Goal: Task Accomplishment & Management: Complete application form

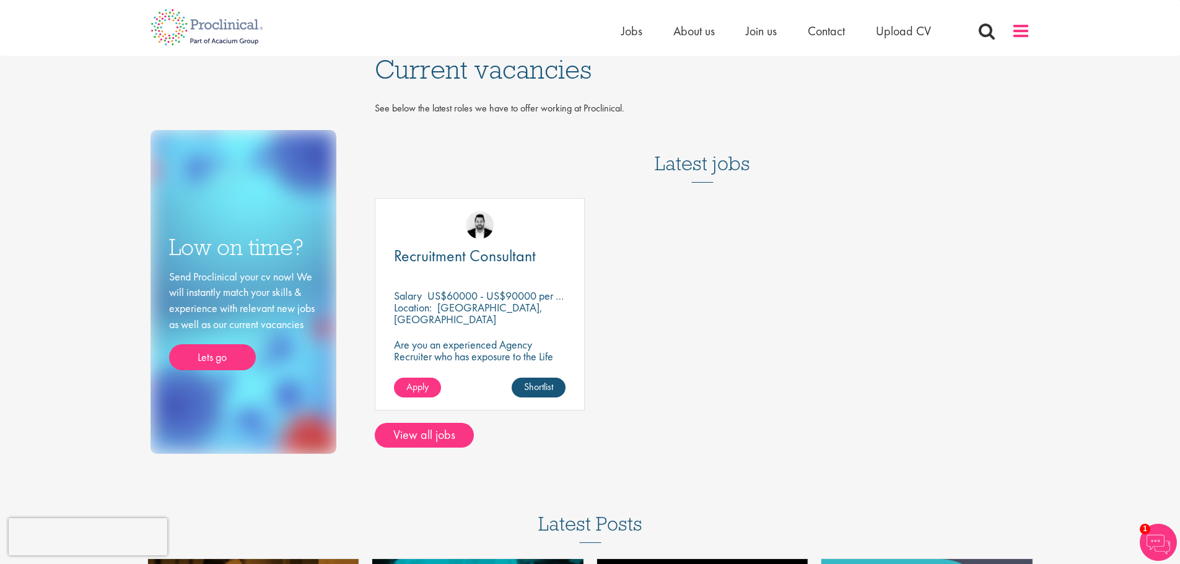
click at [1024, 32] on span at bounding box center [1021, 31] width 19 height 19
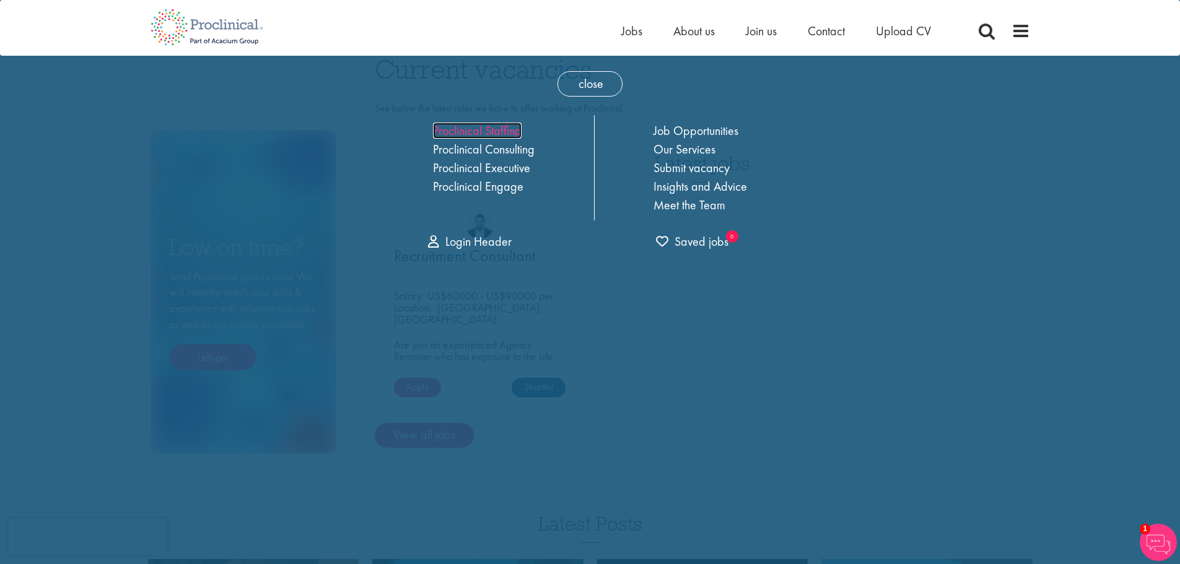
click at [512, 134] on link "Proclinical Staffing" at bounding box center [477, 131] width 89 height 16
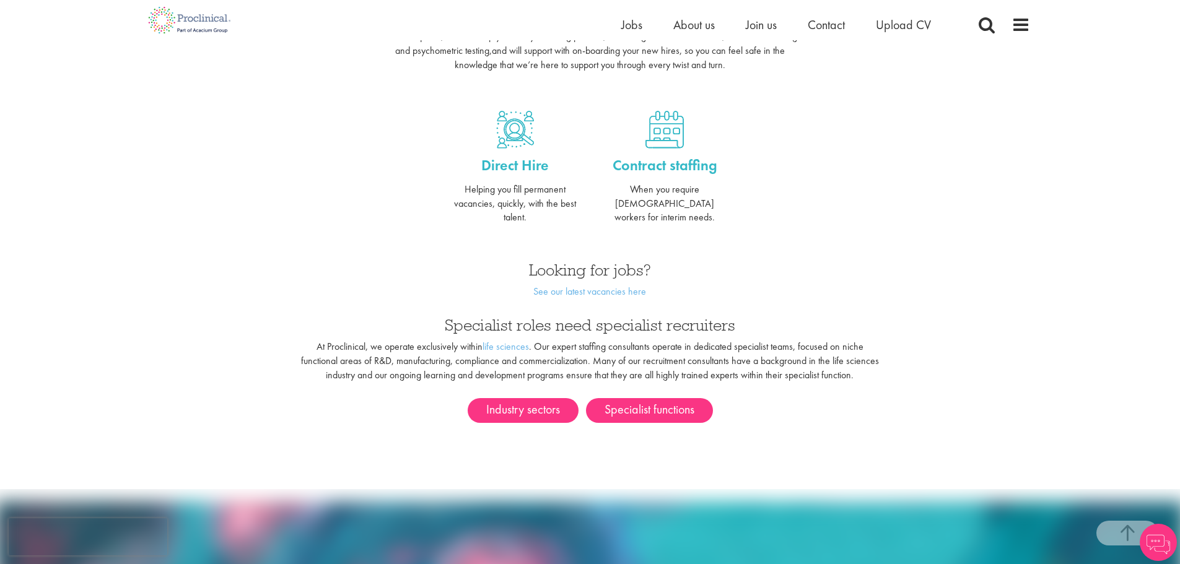
scroll to position [496, 0]
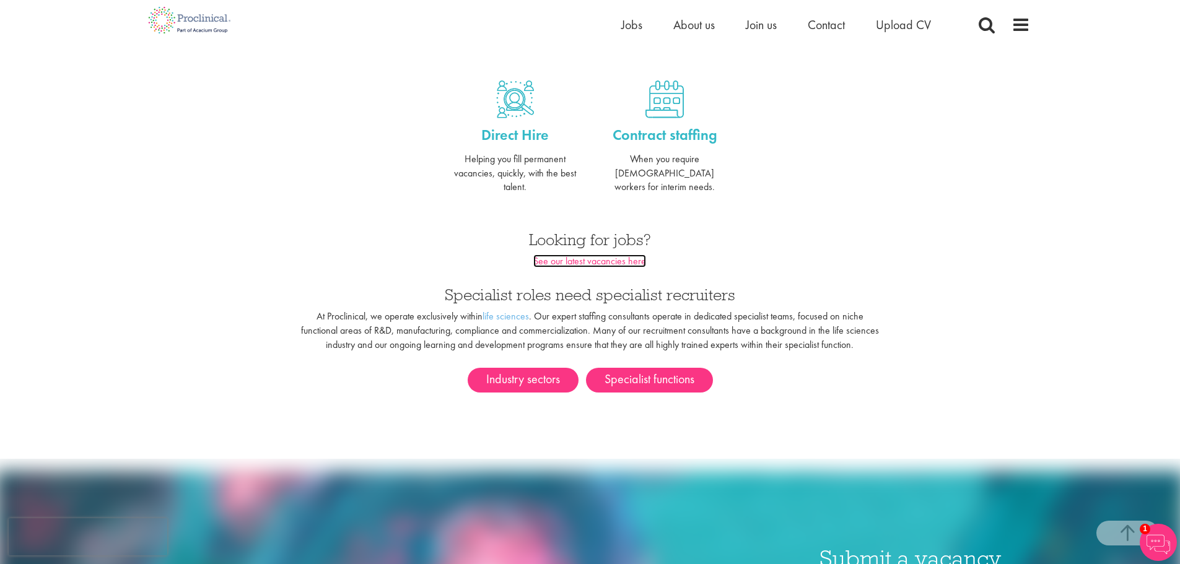
click at [588, 255] on link "See our latest vacancies here" at bounding box center [589, 261] width 113 height 13
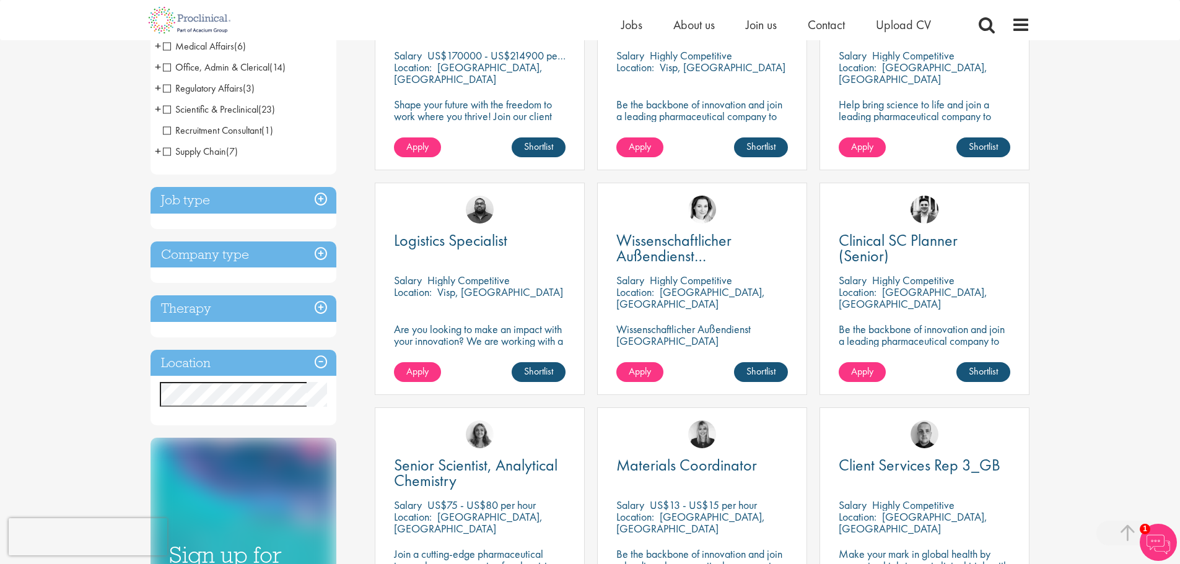
scroll to position [186, 0]
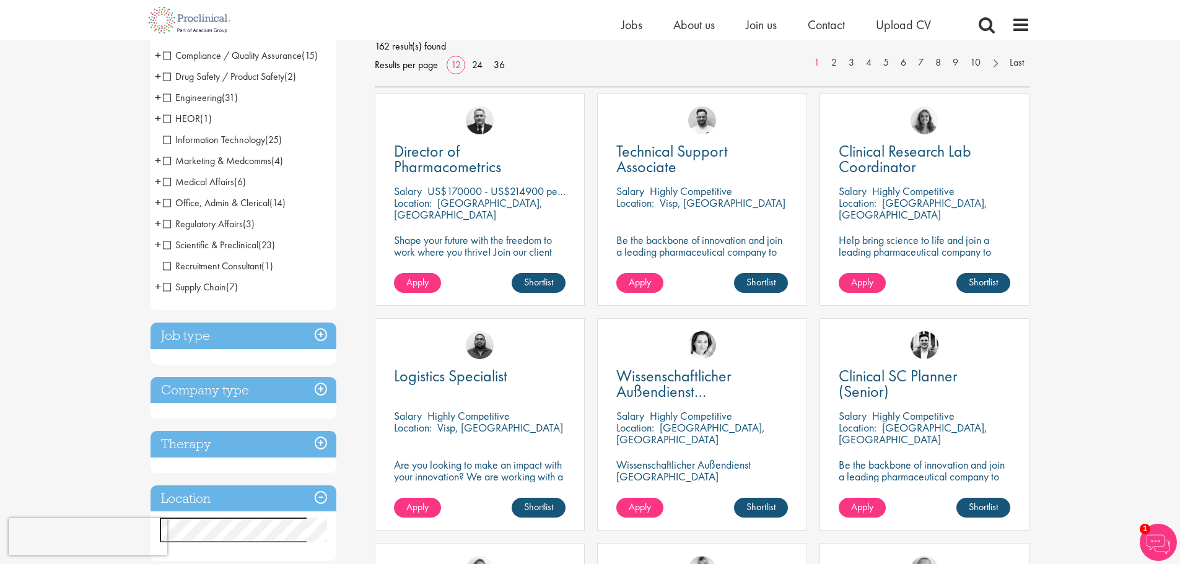
click at [247, 500] on h3 "Location" at bounding box center [244, 499] width 186 height 27
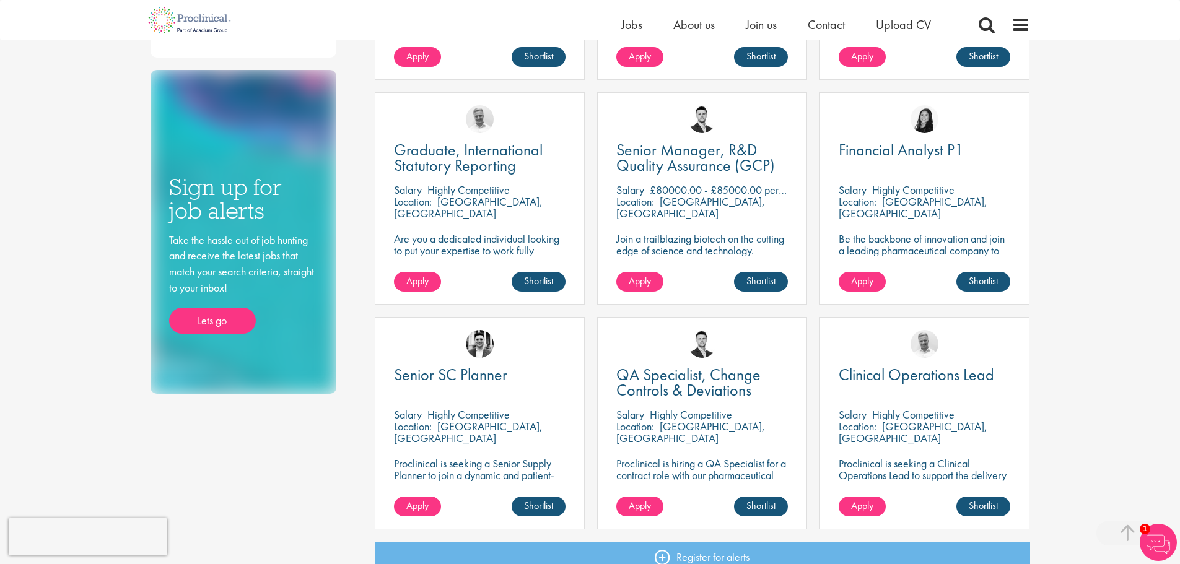
scroll to position [743, 0]
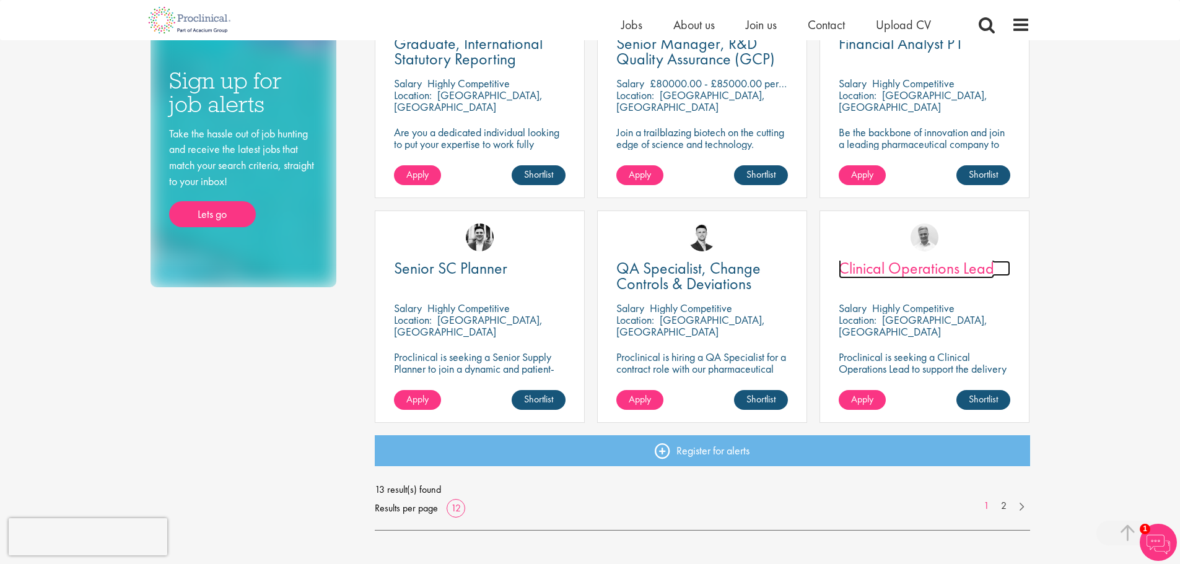
click at [912, 273] on span "Clinical Operations Lead" at bounding box center [916, 268] width 155 height 21
